Goal: Information Seeking & Learning: Check status

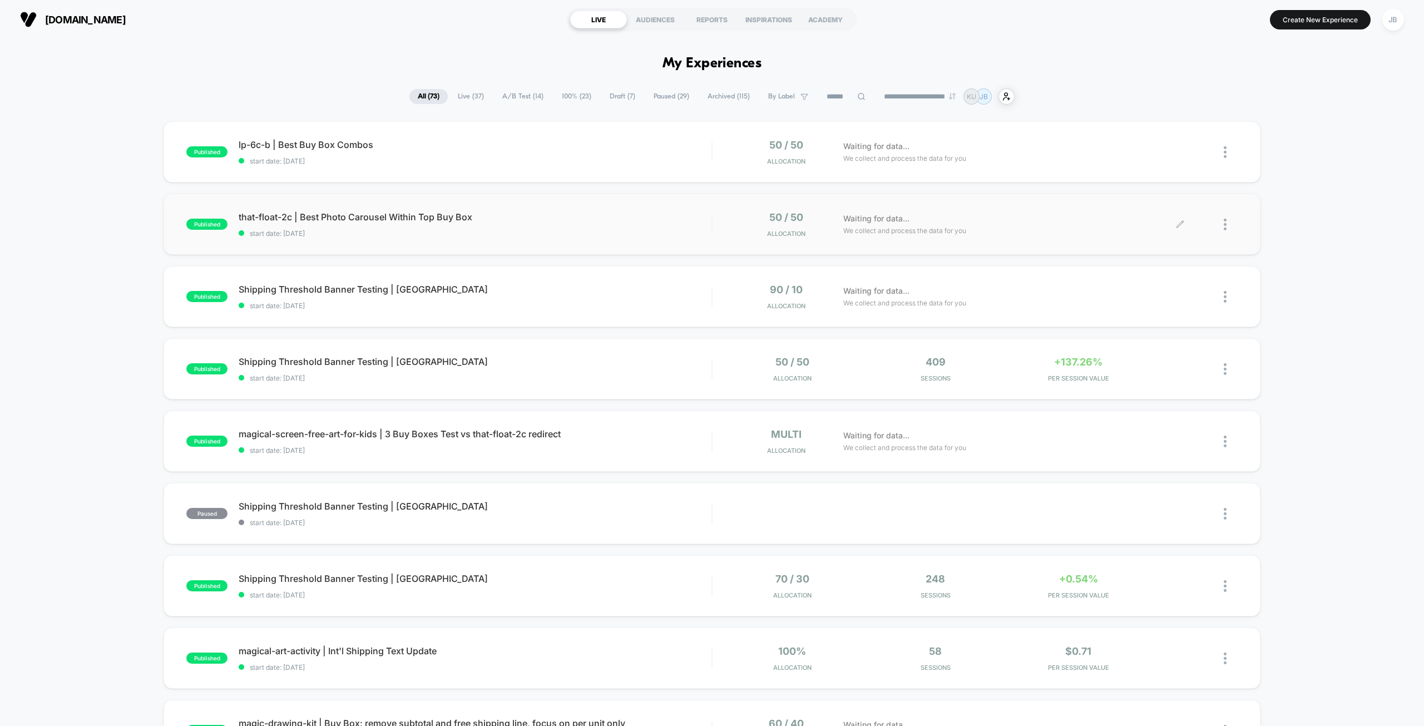
click at [1068, 222] on div "Waiting for data... We collect and process the data for you" at bounding box center [1009, 224] width 343 height 26
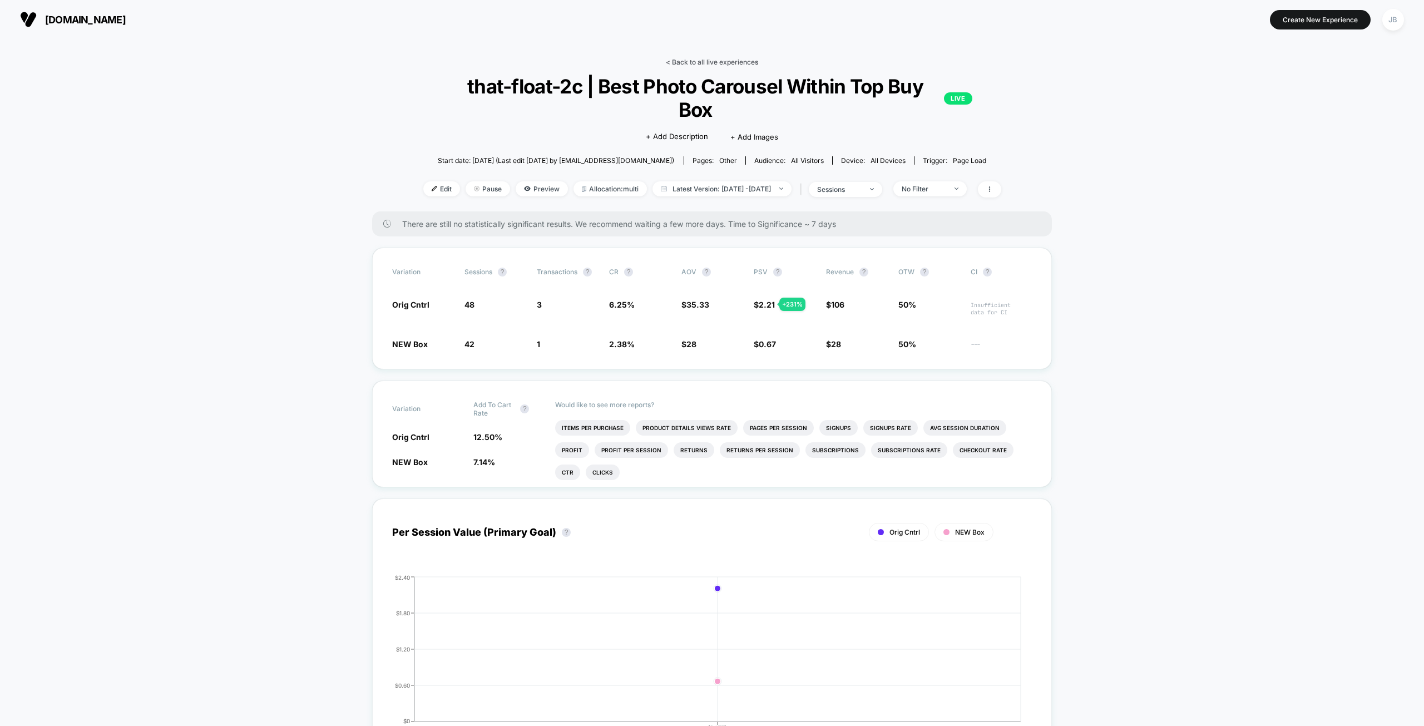
click at [738, 59] on link "< Back to all live experiences" at bounding box center [712, 62] width 92 height 8
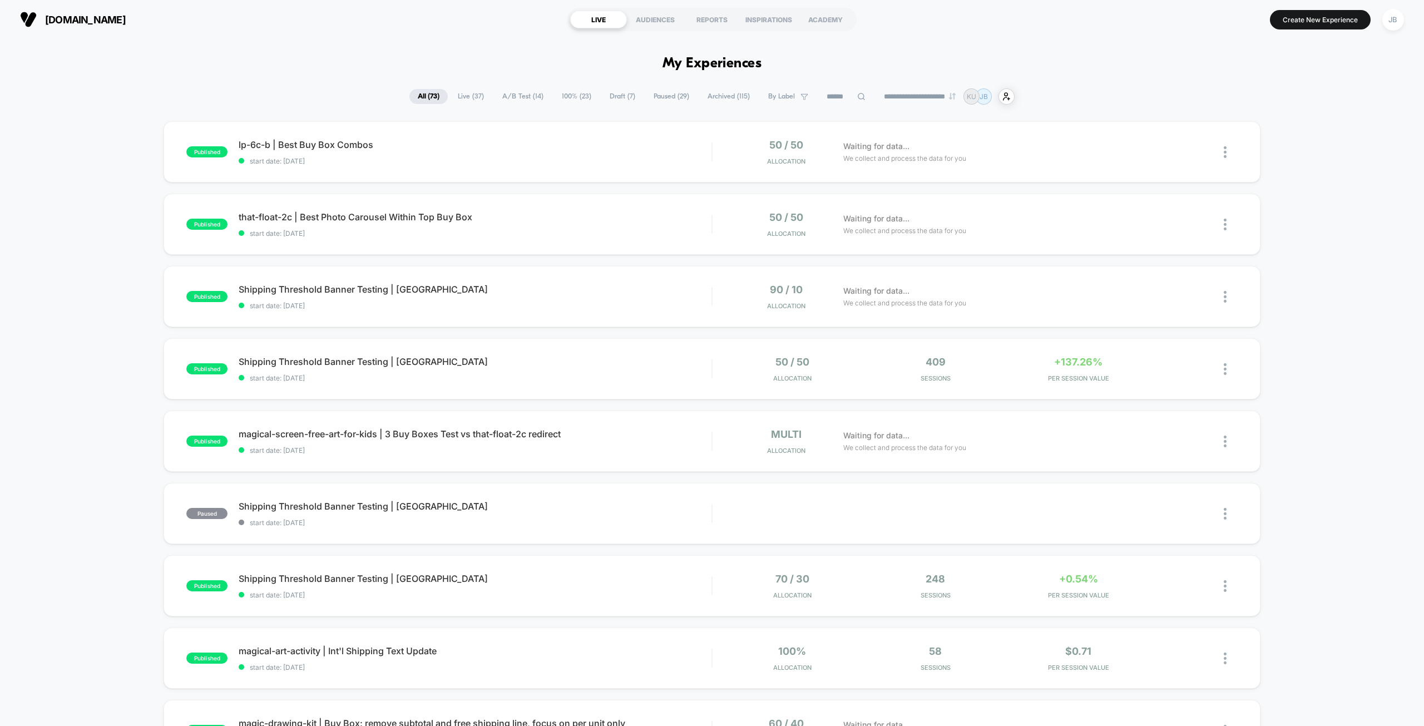
click at [1281, 142] on div "published lp-6c-b | Best Buy Box Combos start date: [DATE] 50 / 50 Allocation W…" at bounding box center [712, 577] width 1424 height 912
